Goal: Information Seeking & Learning: Learn about a topic

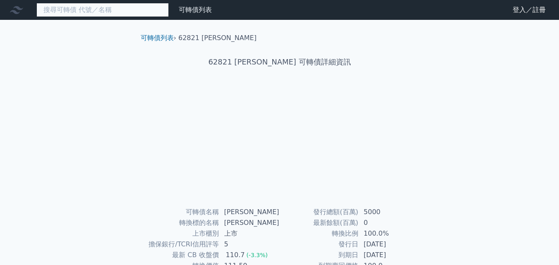
click at [92, 10] on input at bounding box center [102, 10] width 133 height 14
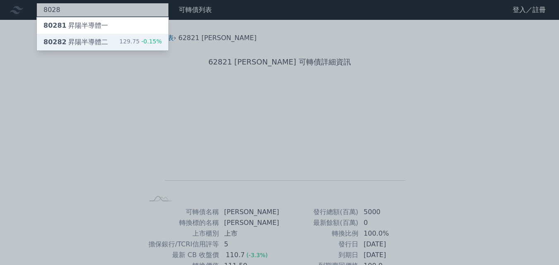
type input "8028"
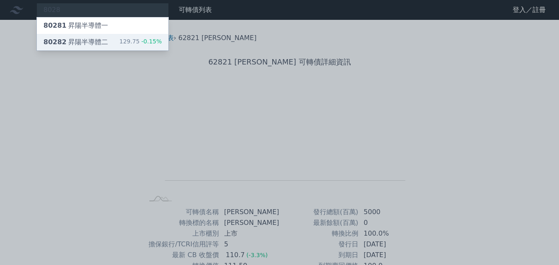
click at [86, 43] on div "80282 昇陽半導體二" at bounding box center [75, 42] width 65 height 10
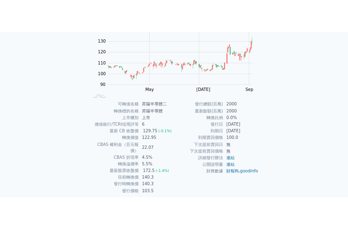
scroll to position [118, 0]
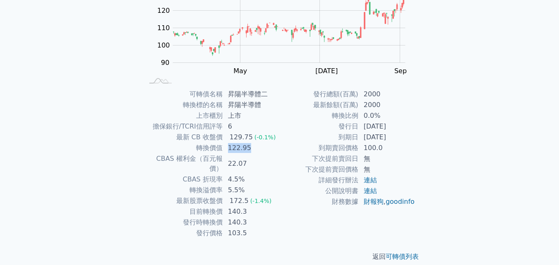
drag, startPoint x: 229, startPoint y: 152, endPoint x: 249, endPoint y: 151, distance: 20.7
click at [249, 151] on td "122.95" at bounding box center [251, 148] width 57 height 11
drag, startPoint x: 228, startPoint y: 202, endPoint x: 253, endPoint y: 201, distance: 24.9
click at [253, 207] on td "140.3" at bounding box center [251, 212] width 57 height 11
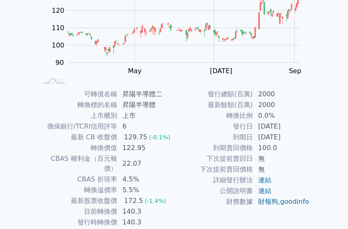
click at [196, 120] on td "轉換比例" at bounding box center [213, 116] width 79 height 11
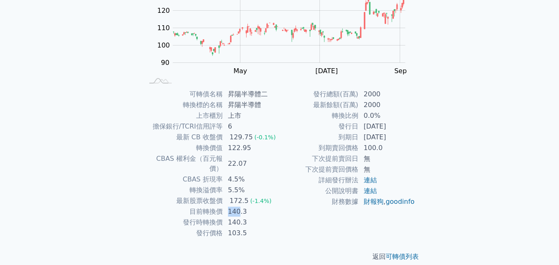
drag, startPoint x: 228, startPoint y: 202, endPoint x: 240, endPoint y: 202, distance: 11.6
click at [240, 207] on td "140.3" at bounding box center [251, 212] width 57 height 11
drag, startPoint x: 227, startPoint y: 212, endPoint x: 253, endPoint y: 211, distance: 26.1
click at [253, 217] on td "140.3" at bounding box center [251, 222] width 57 height 11
drag, startPoint x: 227, startPoint y: 204, endPoint x: 247, endPoint y: 203, distance: 19.5
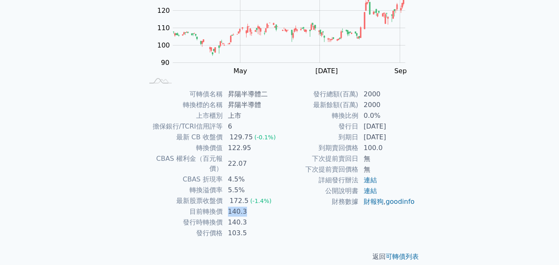
click at [247, 207] on td "140.3" at bounding box center [251, 212] width 57 height 11
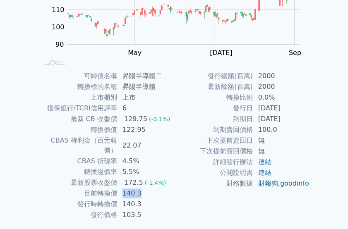
scroll to position [154, 0]
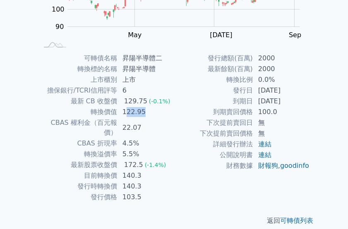
drag, startPoint x: 125, startPoint y: 113, endPoint x: 148, endPoint y: 113, distance: 23.6
click at [148, 113] on td "122.95" at bounding box center [146, 112] width 57 height 11
click at [163, 149] on td "5.5%" at bounding box center [146, 154] width 57 height 11
drag, startPoint x: 122, startPoint y: 147, endPoint x: 144, endPoint y: 146, distance: 21.6
click at [144, 149] on td "5.5%" at bounding box center [146, 154] width 57 height 11
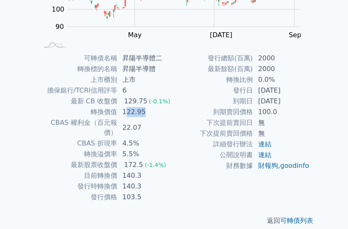
drag, startPoint x: 125, startPoint y: 113, endPoint x: 147, endPoint y: 112, distance: 22.0
click at [147, 112] on td "122.95" at bounding box center [146, 112] width 57 height 11
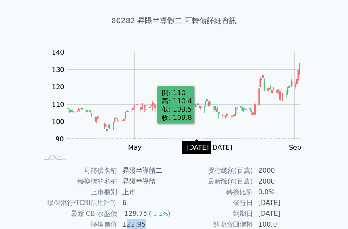
scroll to position [83, 0]
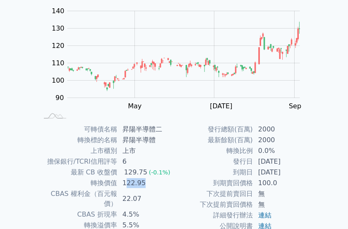
drag, startPoint x: 257, startPoint y: 162, endPoint x: 304, endPoint y: 162, distance: 47.6
click at [304, 162] on td "[DATE]" at bounding box center [281, 162] width 57 height 11
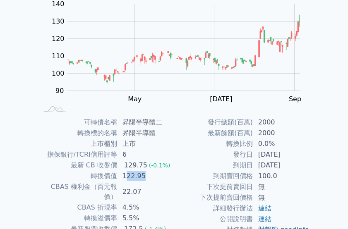
scroll to position [0, 0]
